Goal: Task Accomplishment & Management: Manage account settings

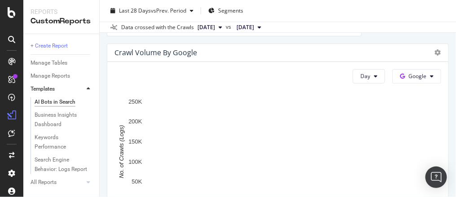
scroll to position [2292, 0]
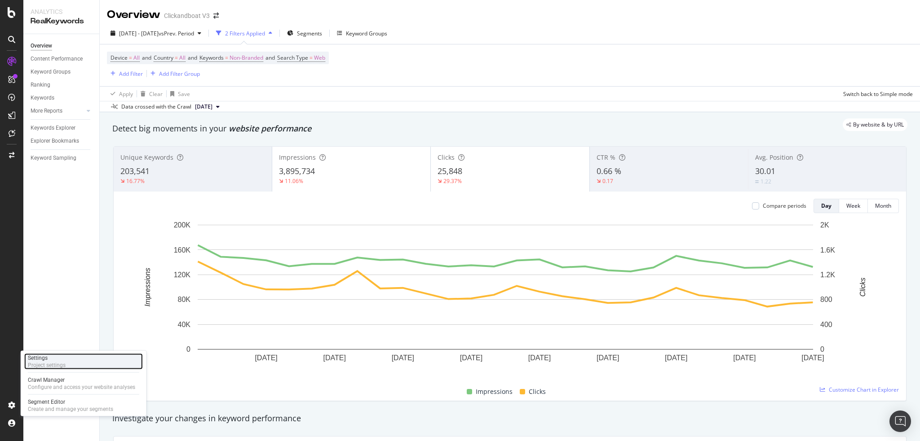
click at [74, 363] on div "Settings Project settings" at bounding box center [83, 362] width 119 height 16
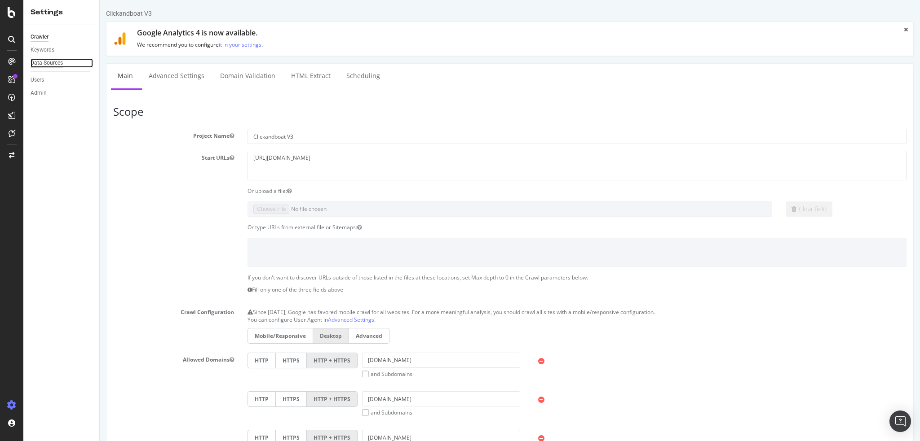
click at [58, 61] on div "Data Sources" at bounding box center [47, 62] width 32 height 9
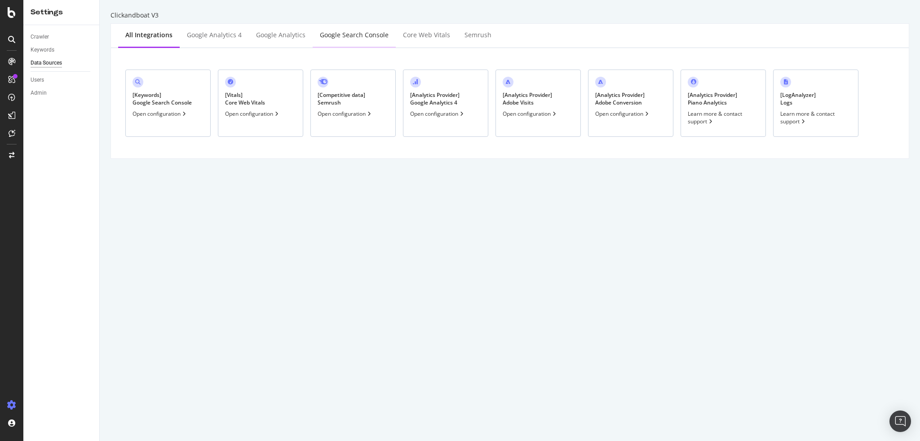
click at [323, 31] on div "Google Search Console" at bounding box center [354, 35] width 69 height 9
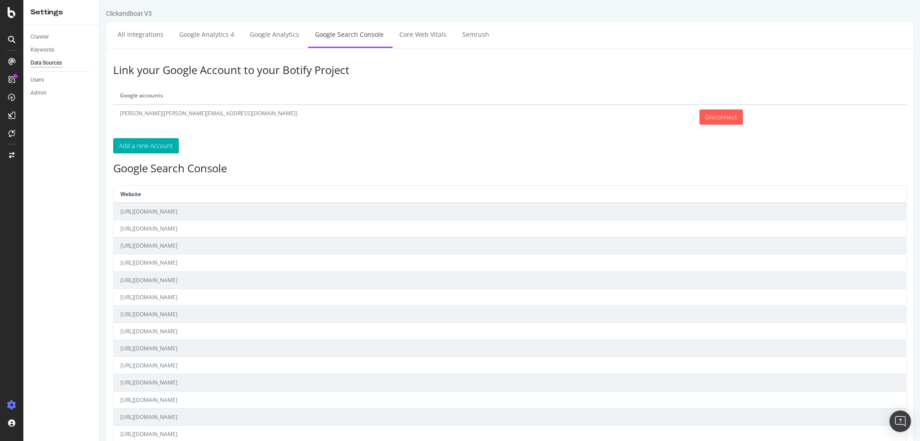
scroll to position [0, 0]
click at [46, 47] on div "Keywords" at bounding box center [43, 49] width 24 height 9
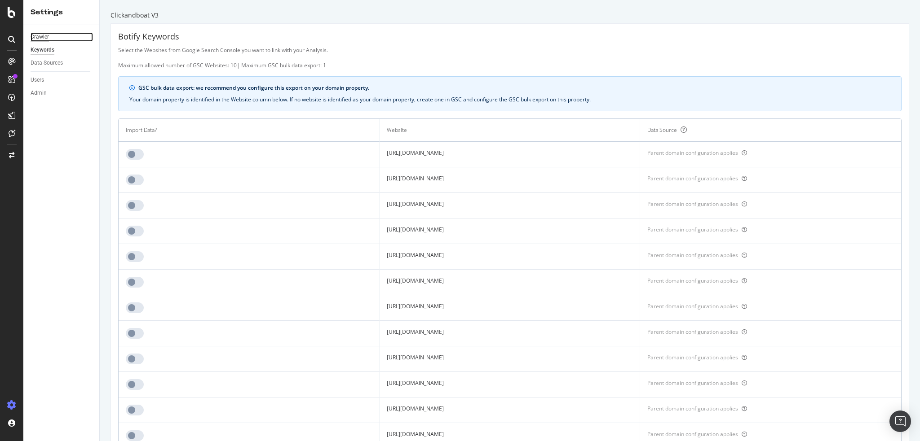
click at [42, 35] on div "Crawler" at bounding box center [40, 36] width 18 height 9
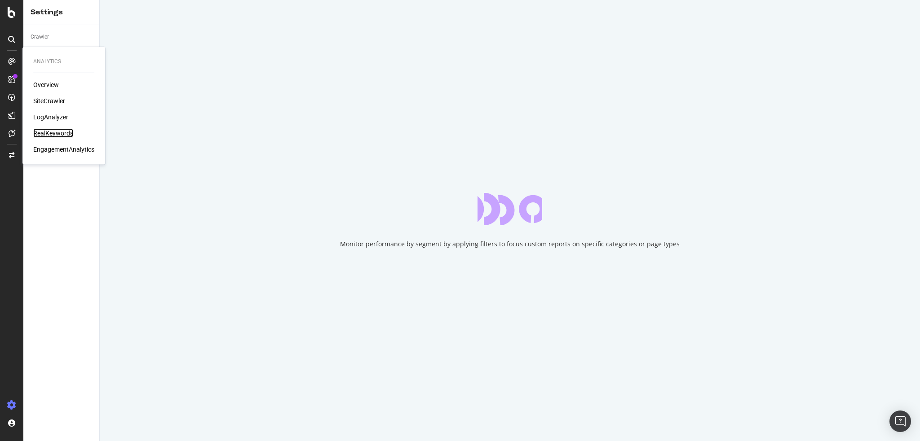
click at [53, 130] on div "RealKeywords" at bounding box center [53, 133] width 40 height 9
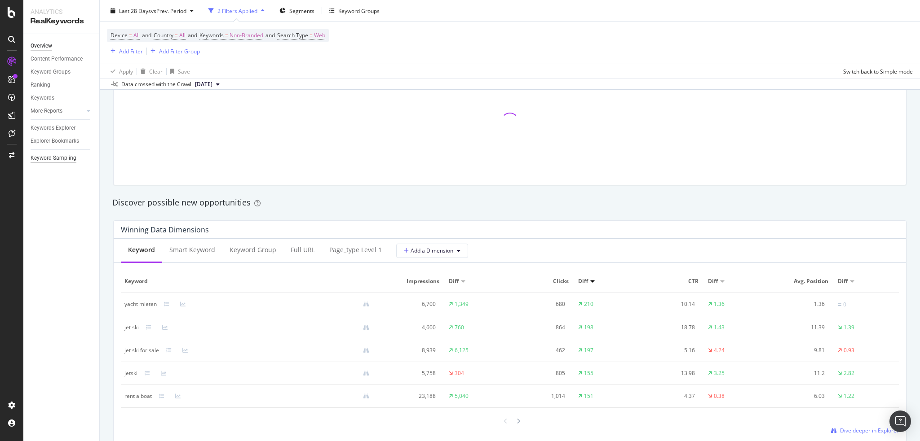
scroll to position [667, 0]
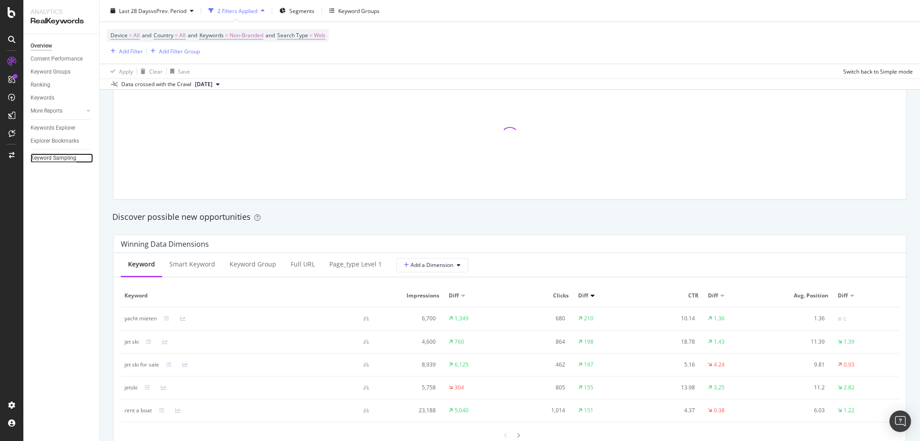
click at [55, 154] on div "Keyword Sampling" at bounding box center [54, 158] width 46 height 9
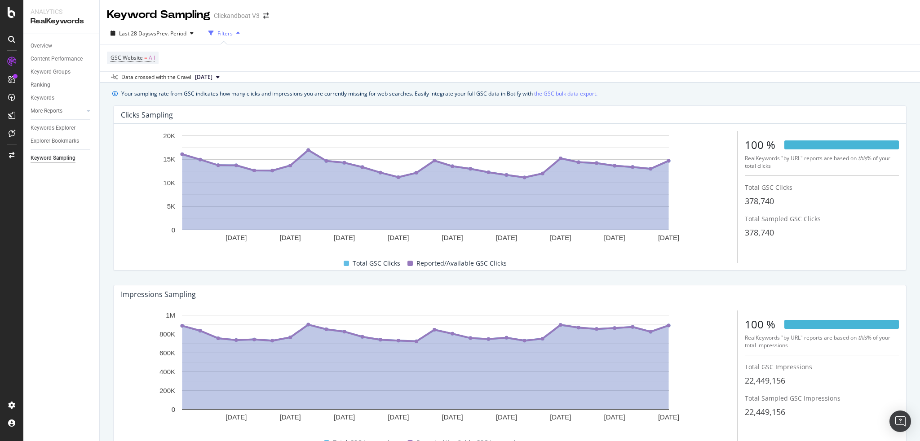
click at [759, 146] on div "100 %" at bounding box center [760, 144] width 31 height 15
